Goal: Check status: Check status

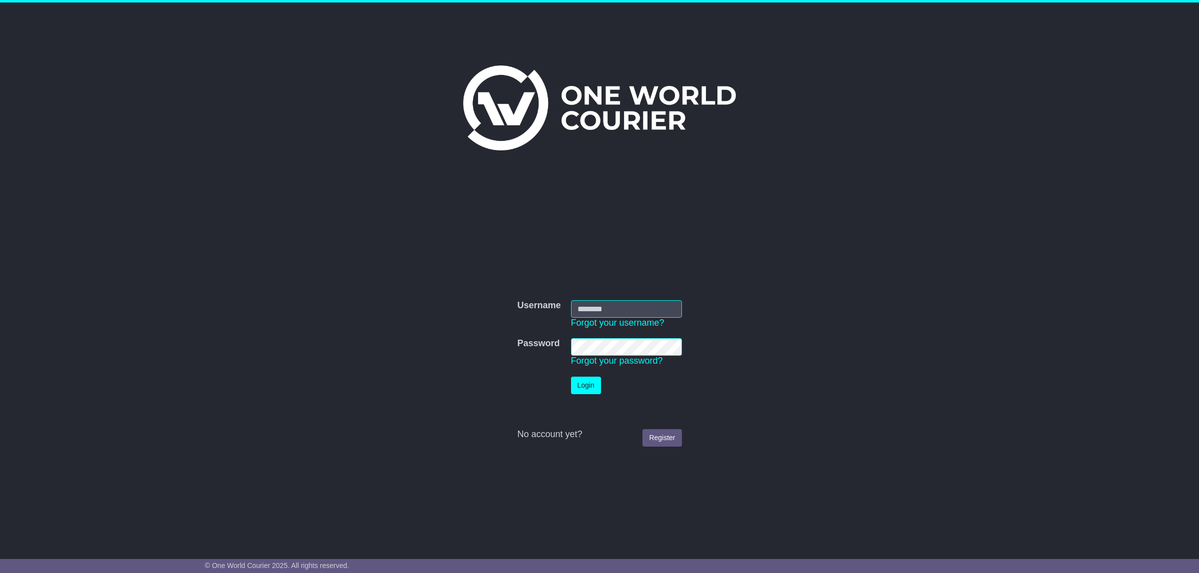
type input "**********"
click at [584, 387] on button "Login" at bounding box center [586, 385] width 30 height 17
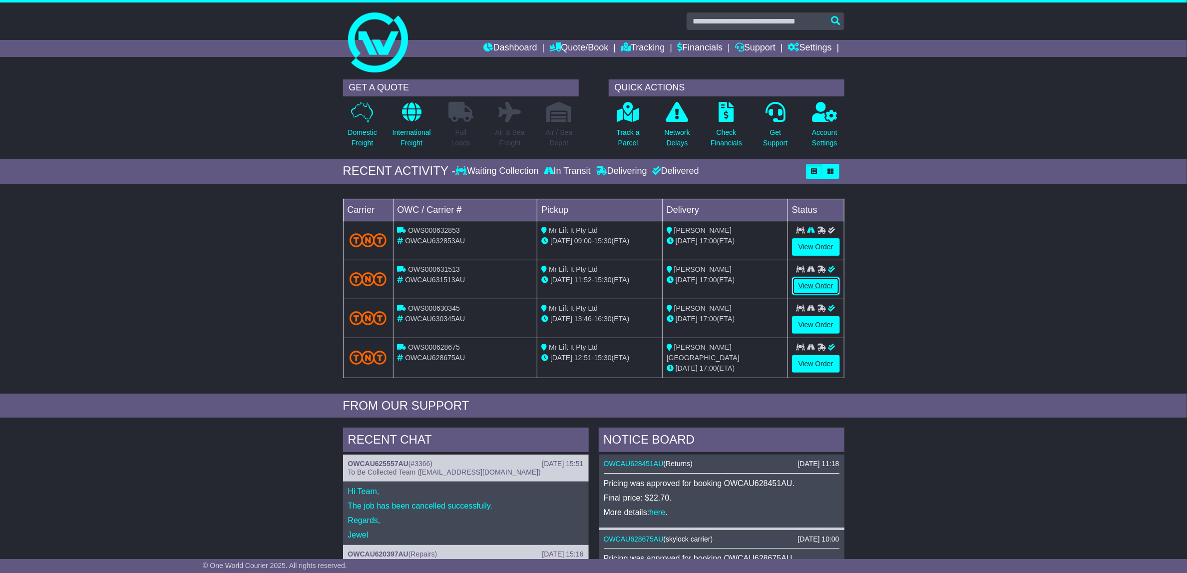
click at [797, 291] on link "View Order" at bounding box center [816, 285] width 48 height 17
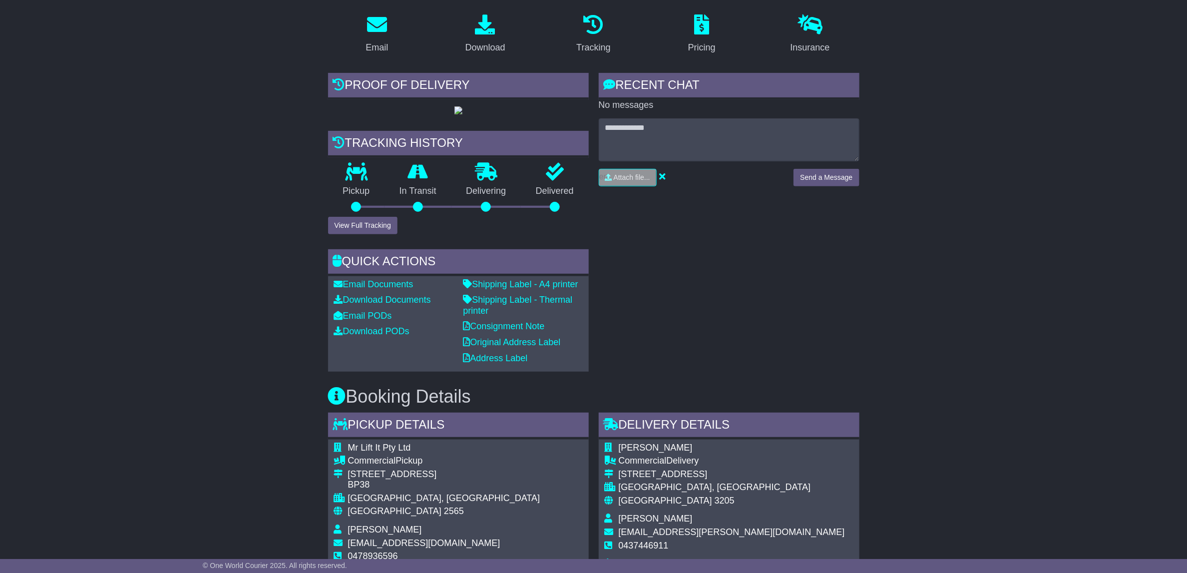
scroll to position [75, 0]
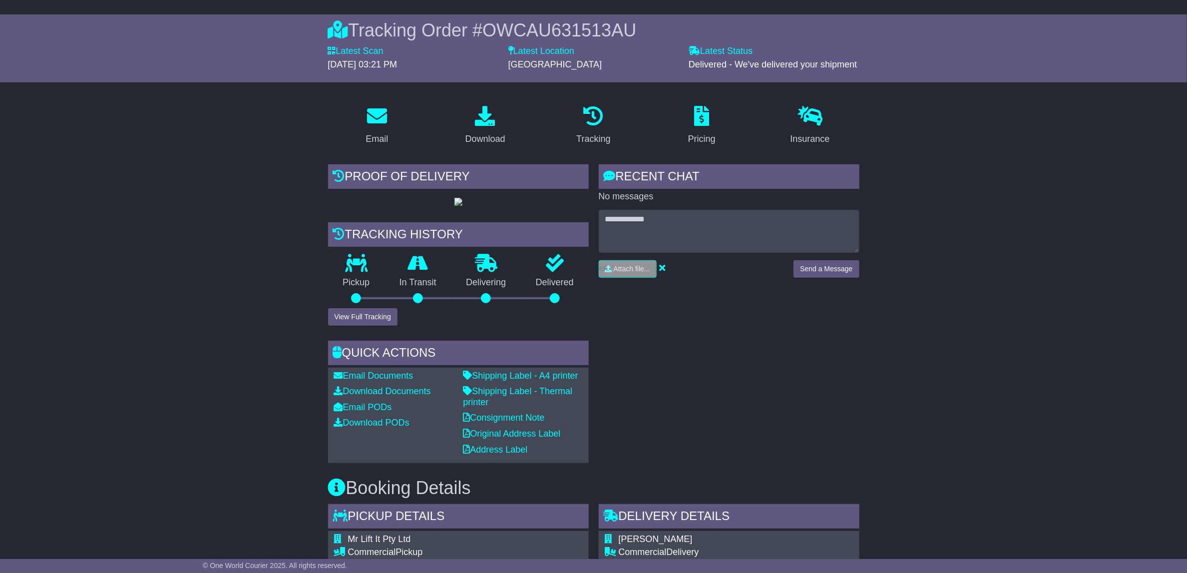
click at [453, 202] on div at bounding box center [458, 201] width 261 height 11
click at [456, 203] on img at bounding box center [459, 202] width 8 height 8
click at [354, 314] on button "View Full Tracking" at bounding box center [362, 316] width 69 height 17
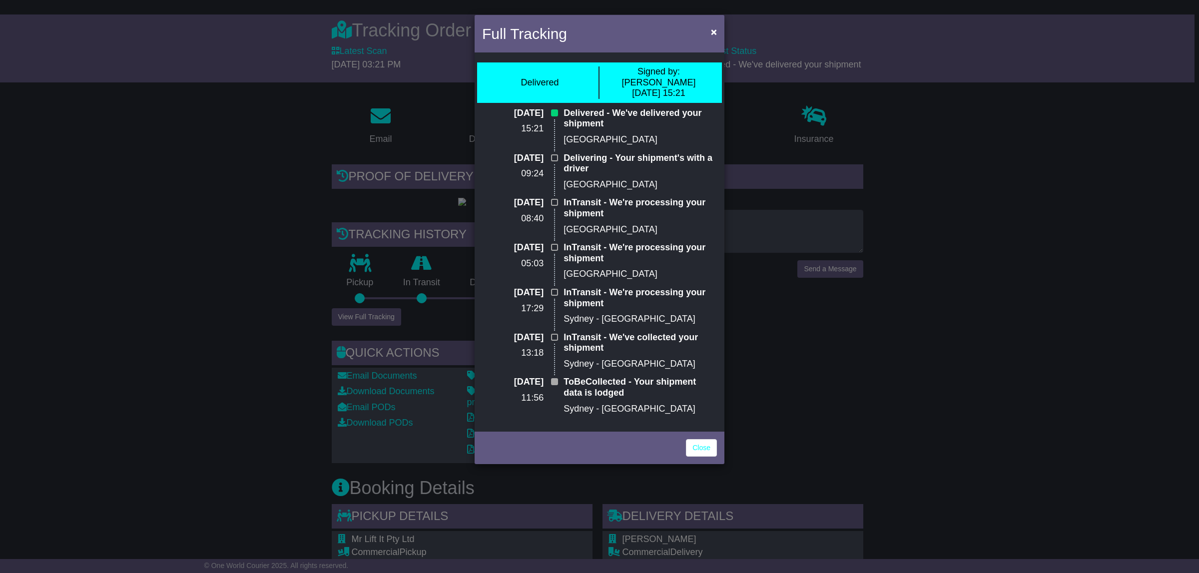
click at [97, 333] on div "Full Tracking × Delivered Signed by: Greg 08 Aug 2025 15:21 08 Aug 2025 15:21 D…" at bounding box center [599, 286] width 1199 height 573
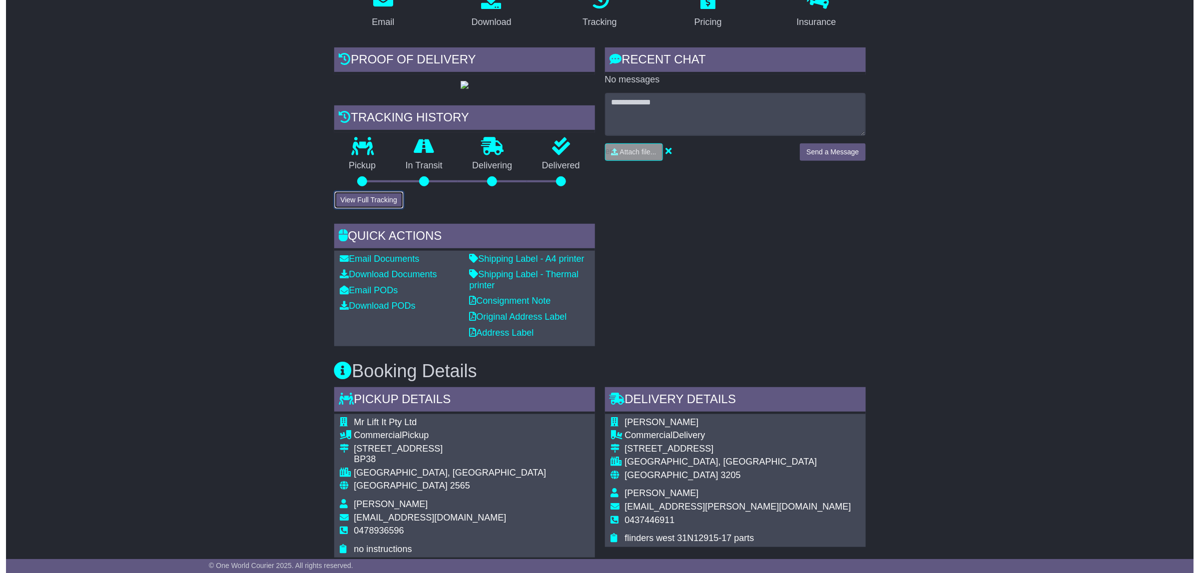
scroll to position [300, 0]
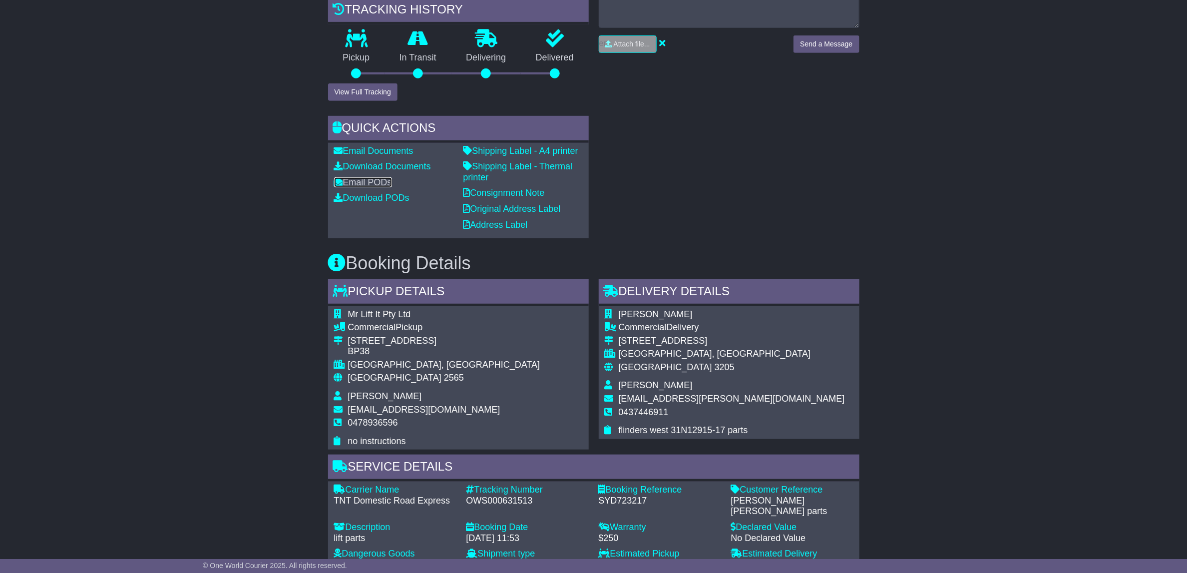
click at [388, 181] on link "Email PODs" at bounding box center [363, 182] width 58 height 10
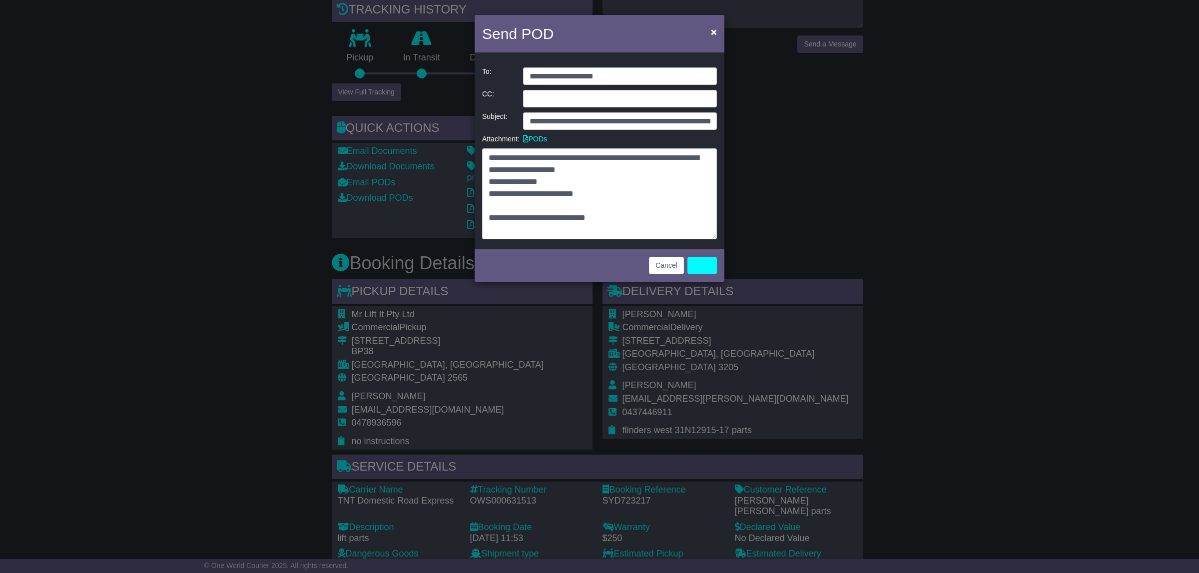
click at [589, 23] on div "Send POD ×" at bounding box center [600, 35] width 250 height 40
